Goal: Task Accomplishment & Management: Manage account settings

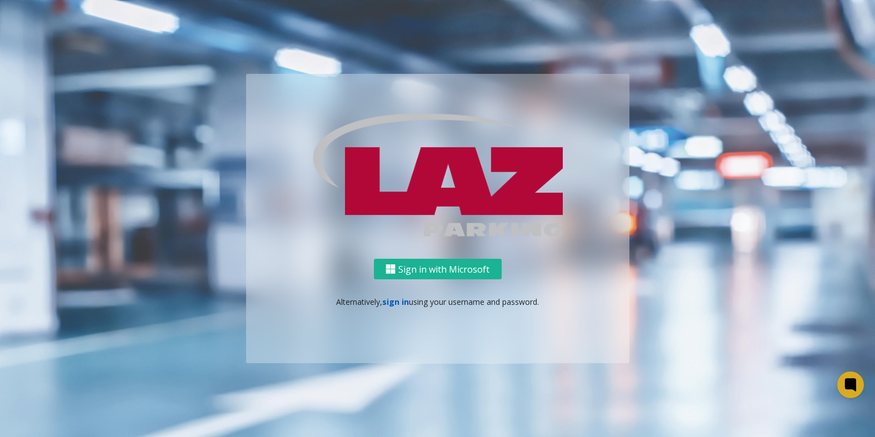
click at [389, 302] on link "sign in" at bounding box center [395, 302] width 27 height 11
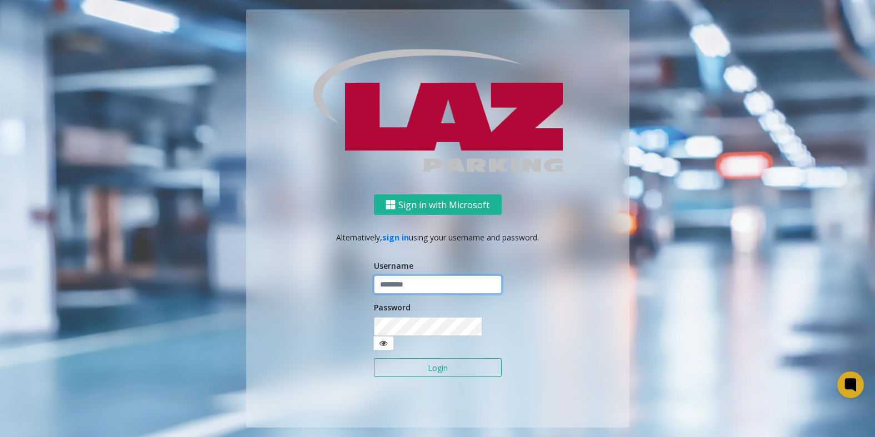
type input "*******"
click at [417, 358] on button "Login" at bounding box center [438, 367] width 128 height 19
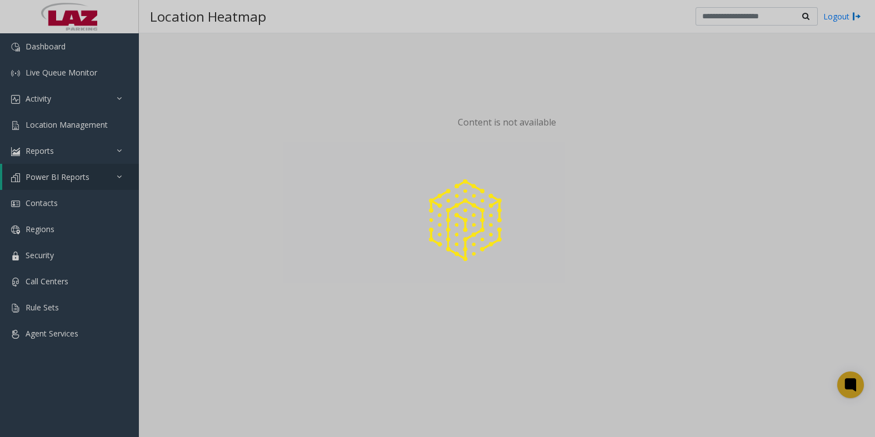
click at [842, 19] on div at bounding box center [437, 218] width 875 height 437
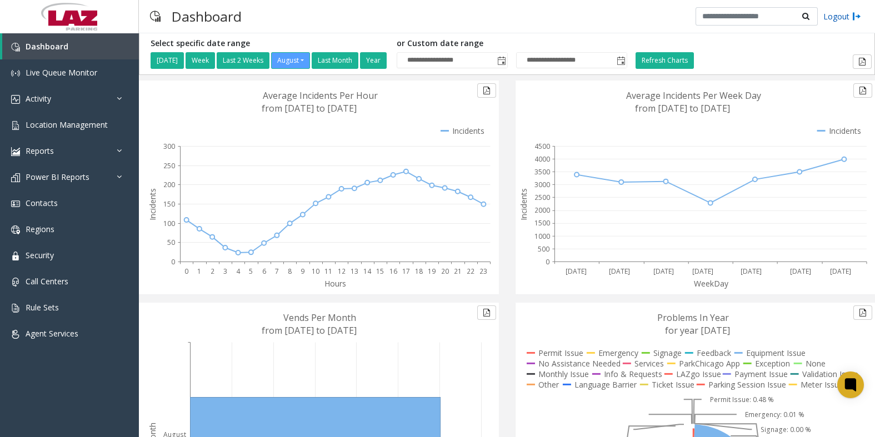
click at [839, 20] on link "Logout" at bounding box center [842, 17] width 38 height 12
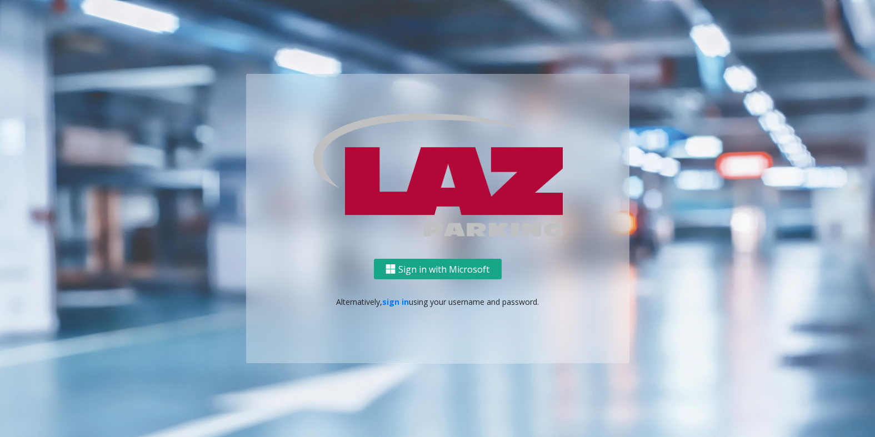
click at [426, 266] on button "Sign in with Microsoft" at bounding box center [438, 269] width 128 height 21
